Goal: Check status: Check status

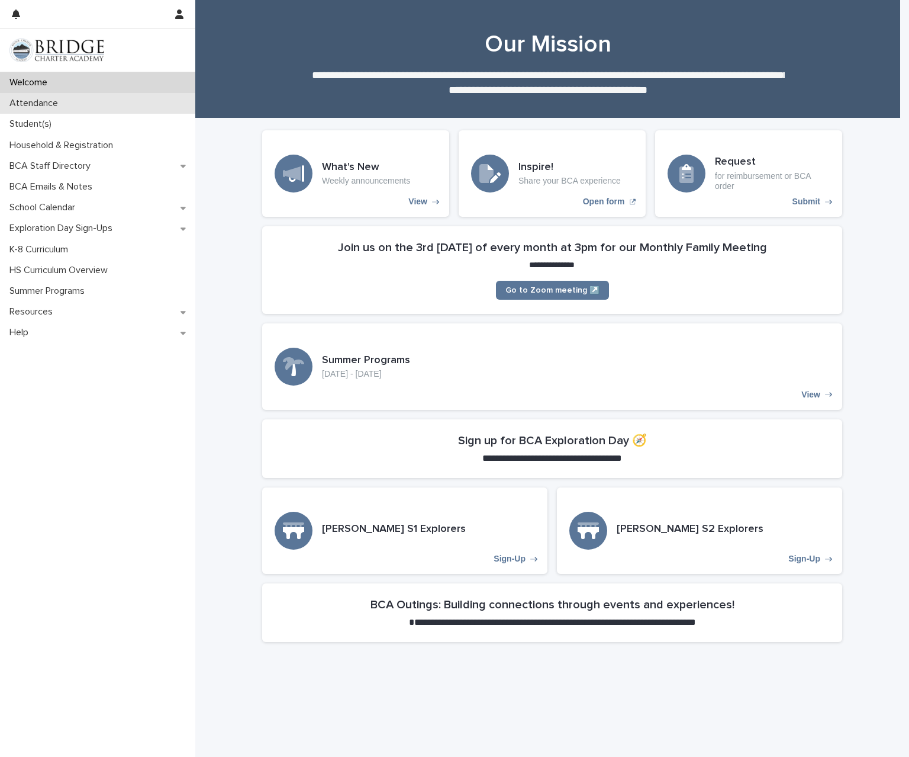
click at [61, 104] on p "Attendance" at bounding box center [36, 103] width 63 height 11
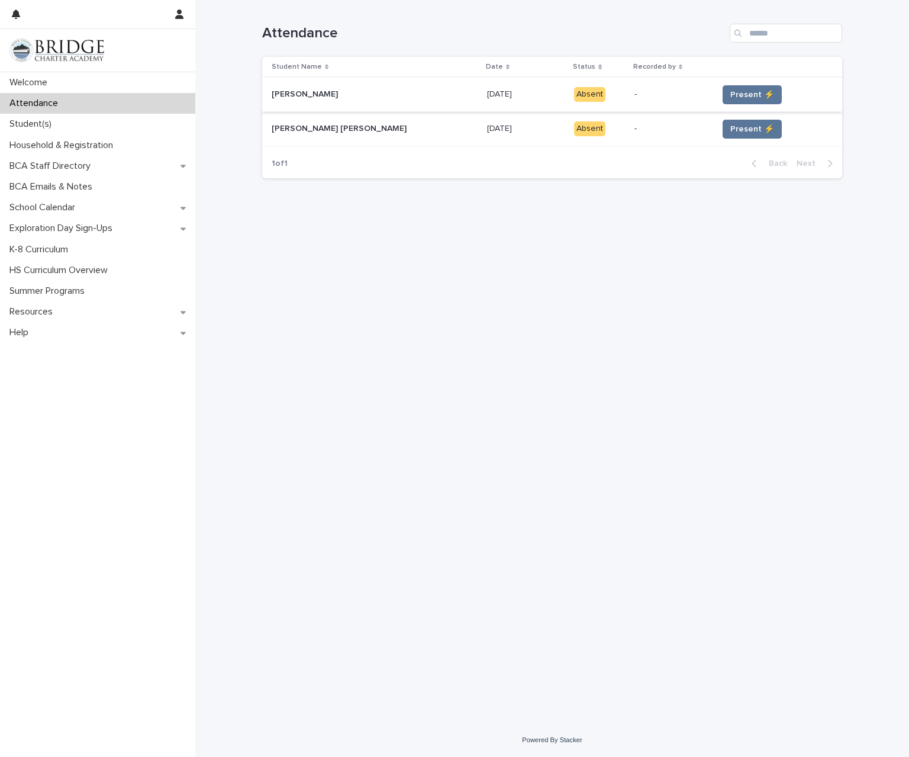
click at [726, 84] on td "Present ⚡" at bounding box center [777, 95] width 129 height 34
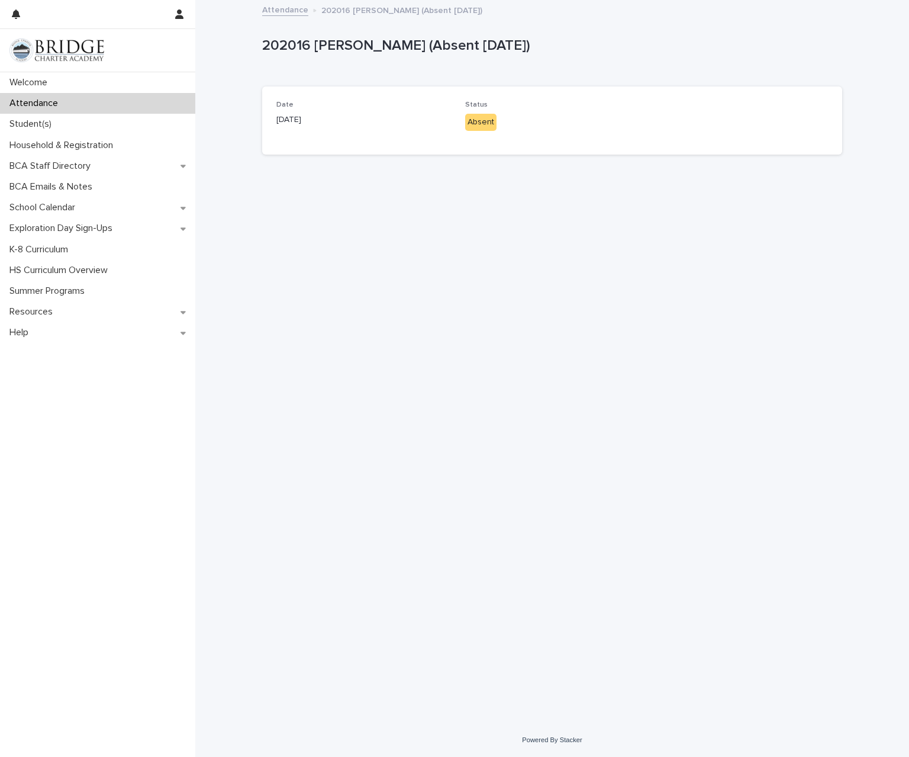
click at [57, 101] on p "Attendance" at bounding box center [36, 103] width 63 height 11
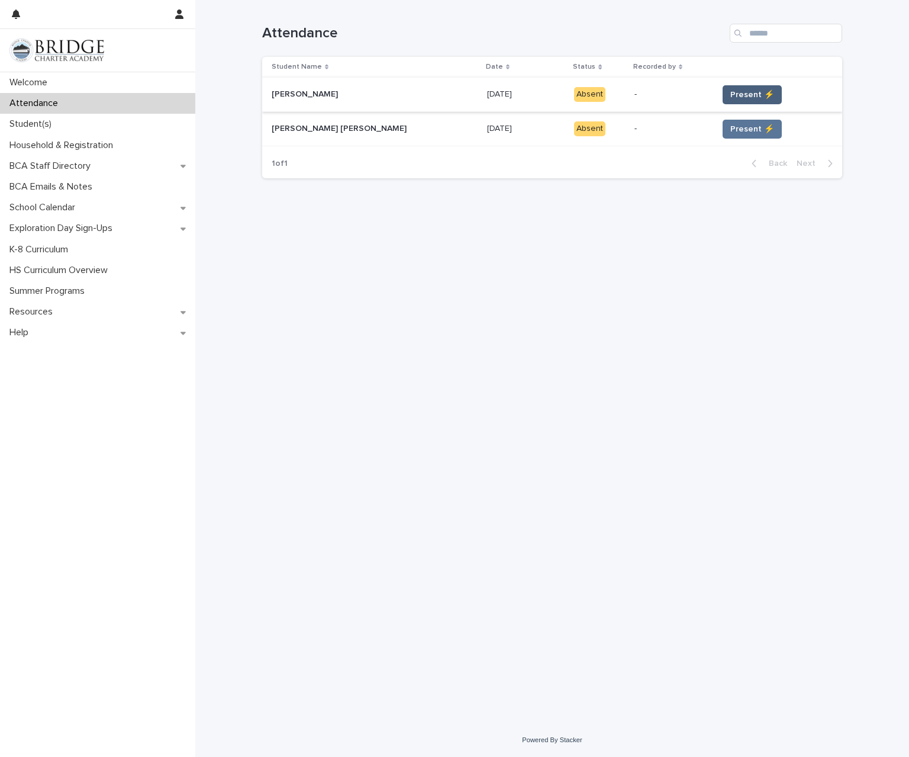
click at [730, 98] on span "Present ⚡" at bounding box center [752, 95] width 44 height 12
click at [732, 130] on span "Present ⚡" at bounding box center [752, 129] width 44 height 12
